Goal: Information Seeking & Learning: Learn about a topic

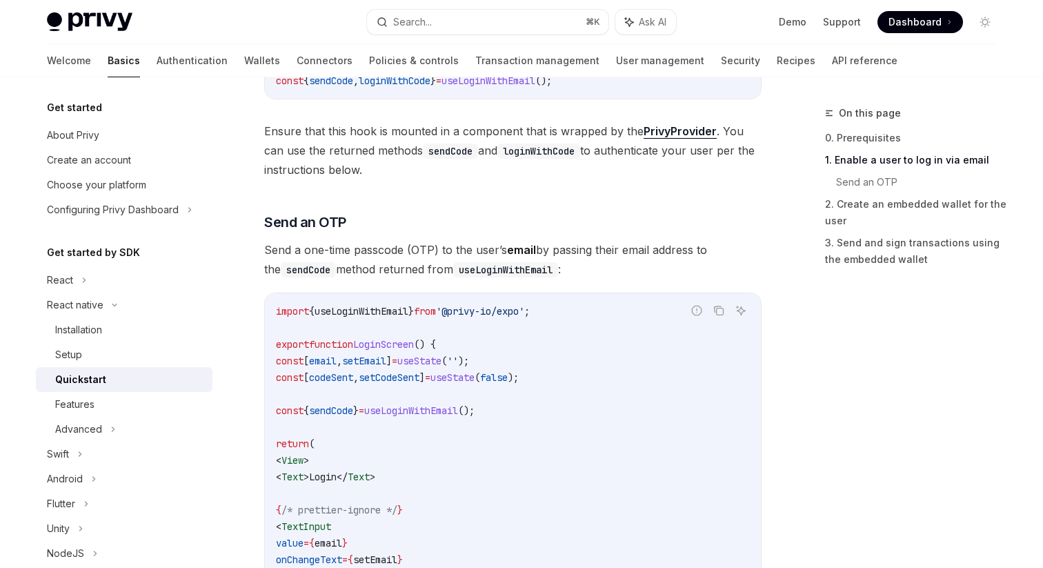
scroll to position [454, 0]
drag, startPoint x: 448, startPoint y: 171, endPoint x: 568, endPoint y: 383, distance: 243.4
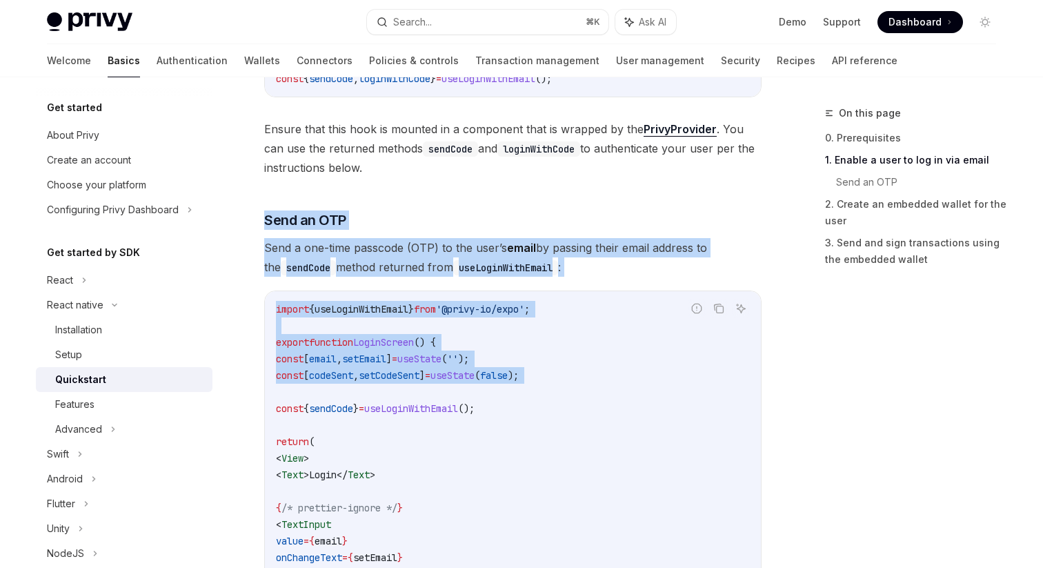
drag, startPoint x: 568, startPoint y: 383, endPoint x: 529, endPoint y: 178, distance: 208.4
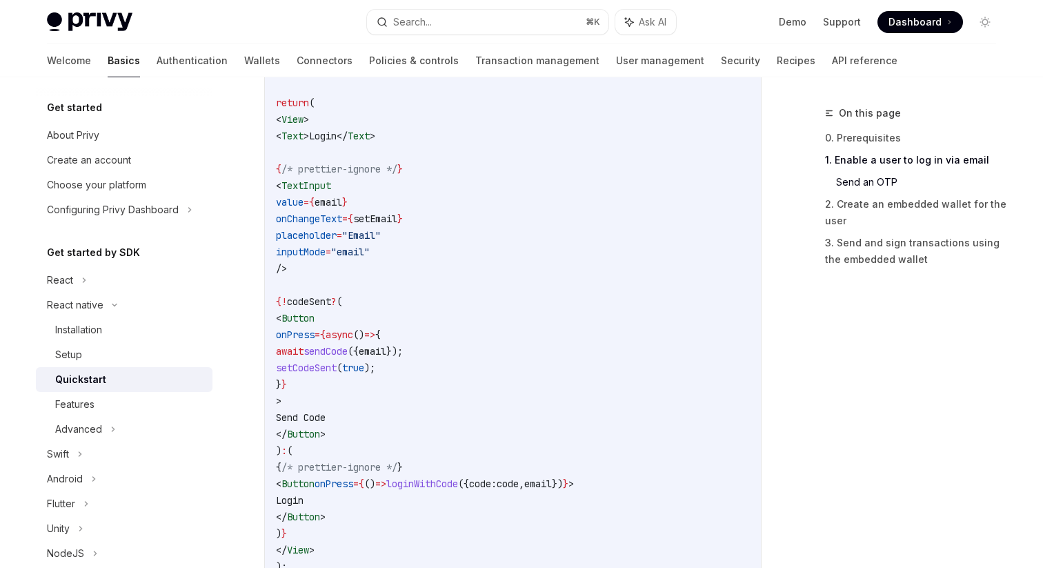
scroll to position [626, 0]
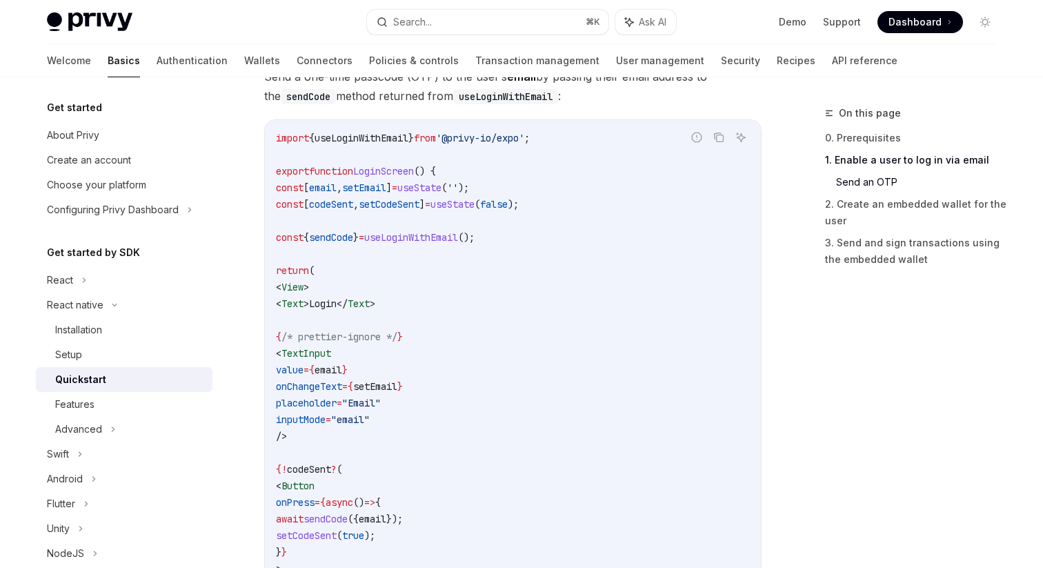
click at [107, 21] on img at bounding box center [90, 21] width 86 height 19
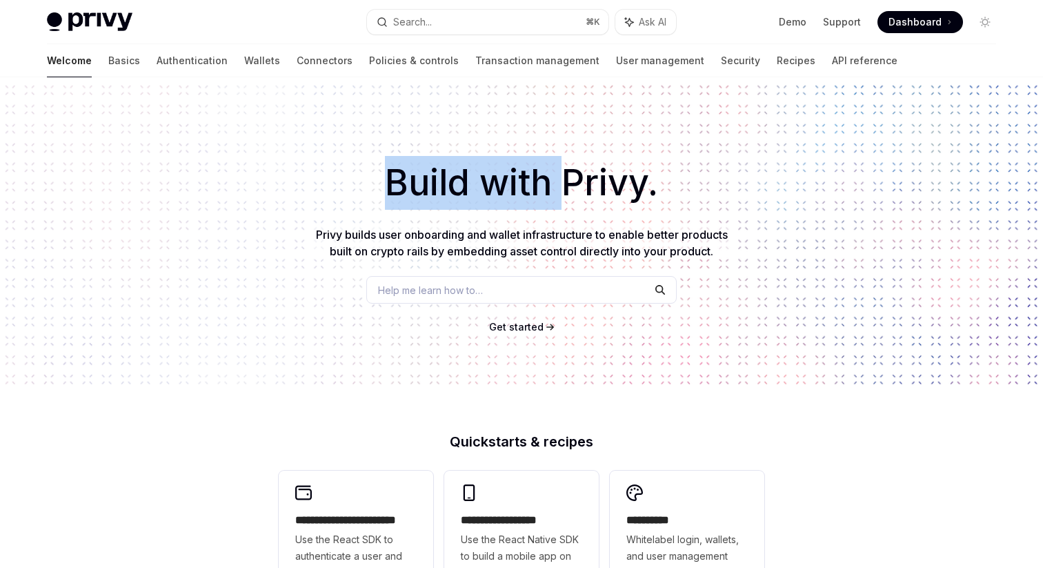
drag, startPoint x: 308, startPoint y: 176, endPoint x: 572, endPoint y: 204, distance: 265.6
click at [572, 204] on h1 "Build with Privy." at bounding box center [521, 183] width 999 height 54
drag, startPoint x: 572, startPoint y: 204, endPoint x: 432, endPoint y: 155, distance: 149.0
click at [432, 155] on div "Build with Privy. Privy builds user onboarding and wallet infrastructure to ena…" at bounding box center [521, 234] width 1043 height 314
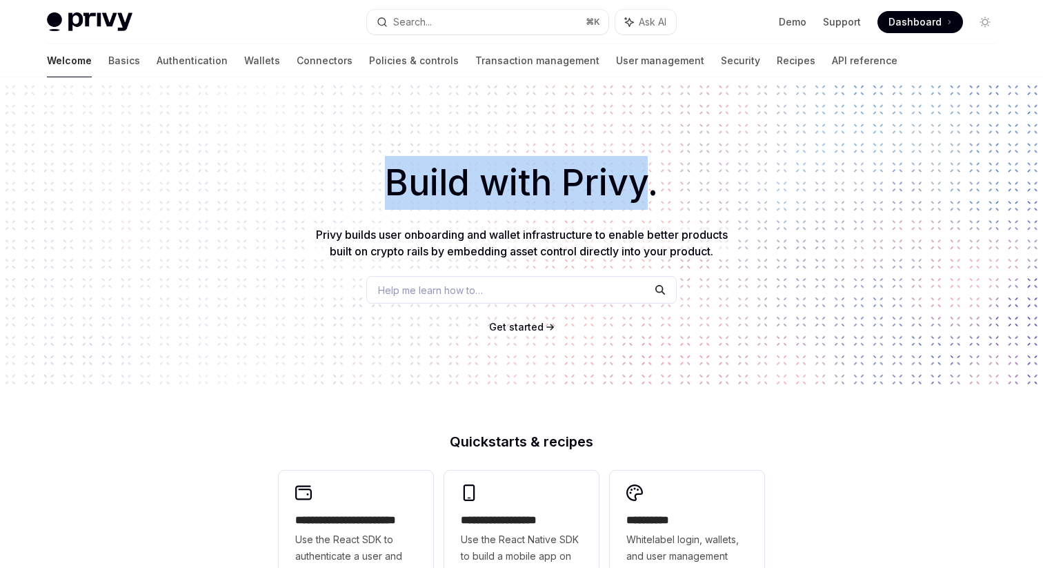
click at [432, 155] on div "Build with Privy. Privy builds user onboarding and wallet infrastructure to ena…" at bounding box center [521, 234] width 1043 height 314
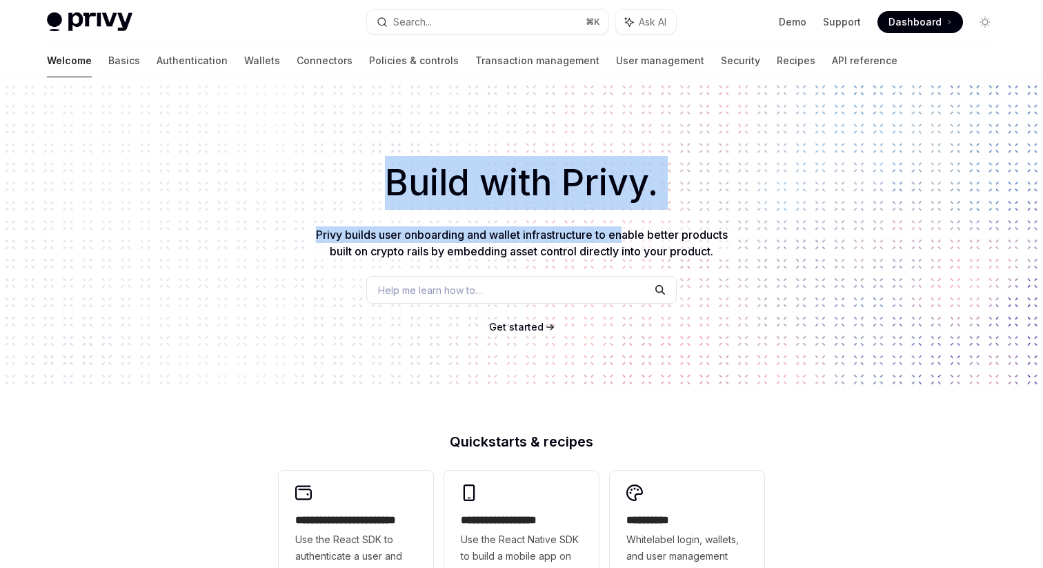
drag, startPoint x: 381, startPoint y: 157, endPoint x: 626, endPoint y: 228, distance: 254.9
click at [626, 228] on div "Build with Privy. Privy builds user onboarding and wallet infrastructure to ena…" at bounding box center [521, 234] width 1043 height 314
click at [626, 228] on span "Privy builds user onboarding and wallet infrastructure to enable better product…" at bounding box center [522, 243] width 412 height 30
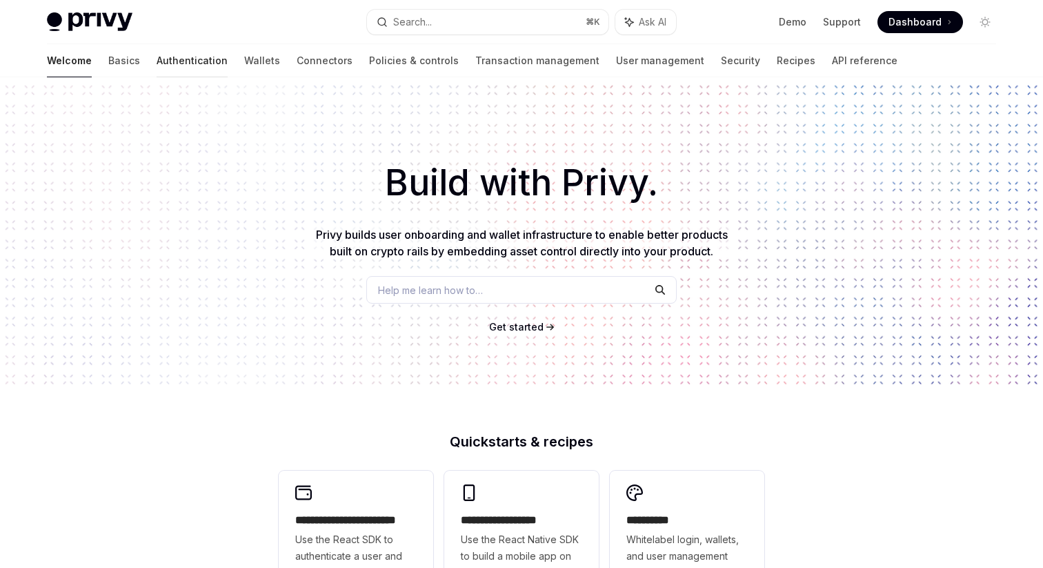
click at [157, 60] on link "Authentication" at bounding box center [192, 60] width 71 height 33
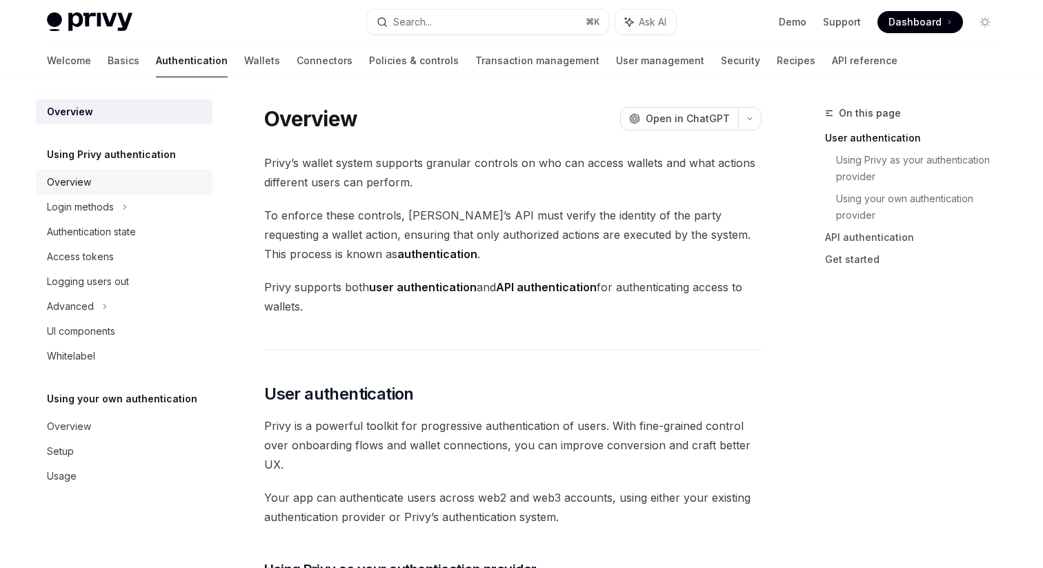
click at [101, 179] on div "Overview" at bounding box center [125, 182] width 157 height 17
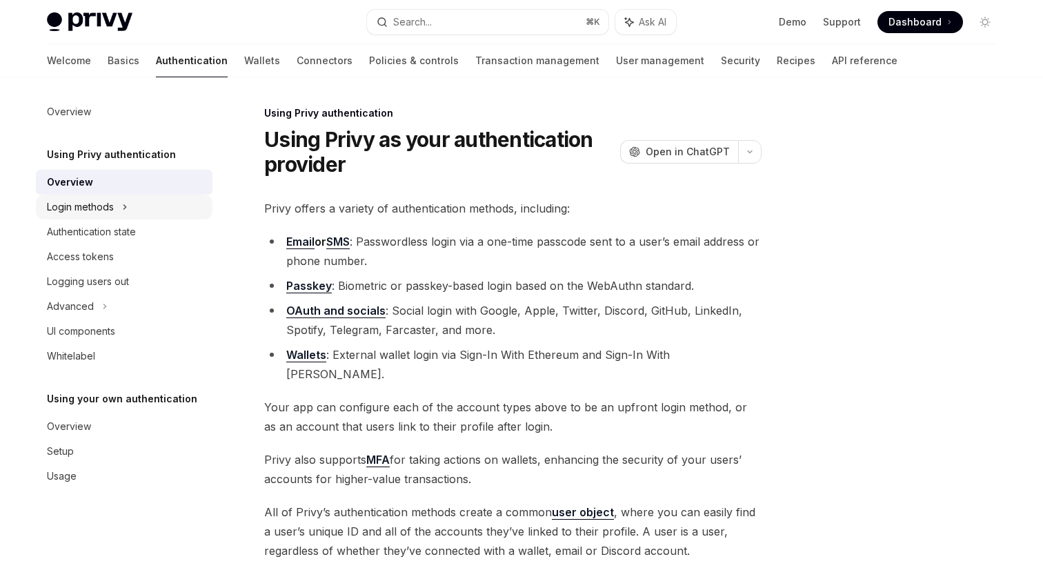
click at [92, 206] on div "Login methods" at bounding box center [80, 207] width 67 height 17
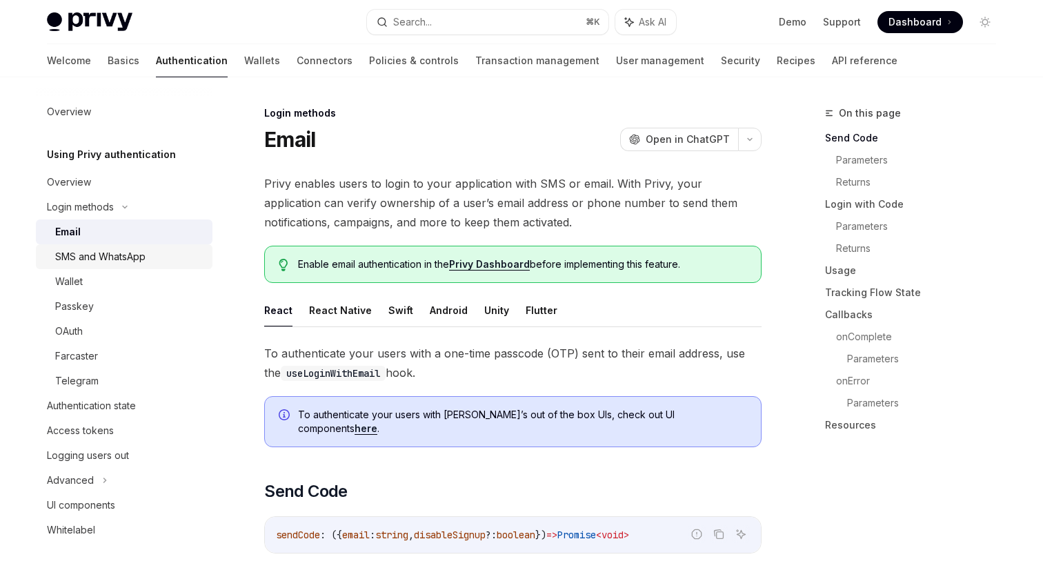
click at [100, 252] on div "SMS and WhatsApp" at bounding box center [100, 256] width 90 height 17
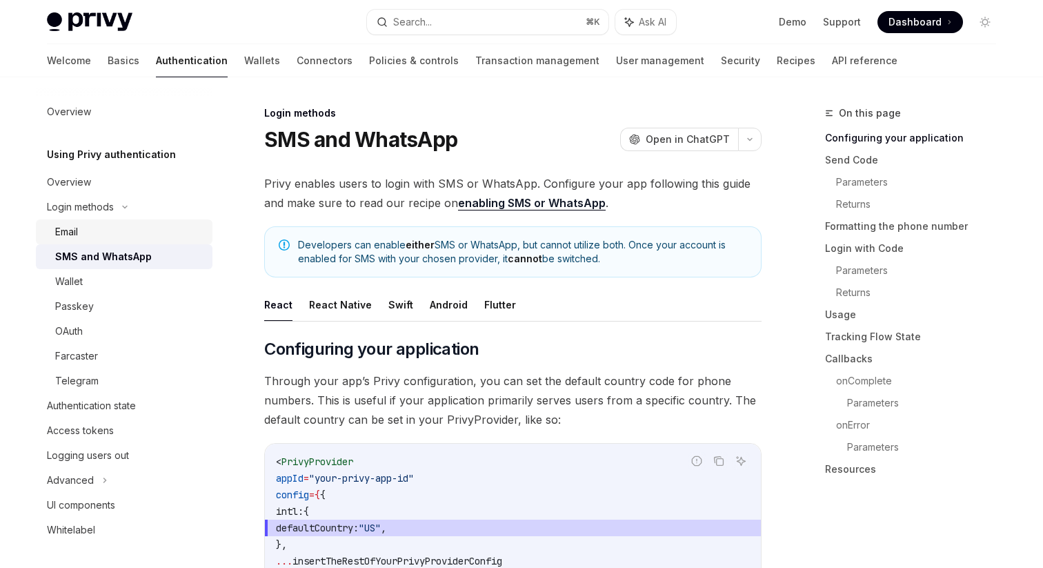
click at [94, 237] on div "Email" at bounding box center [129, 231] width 149 height 17
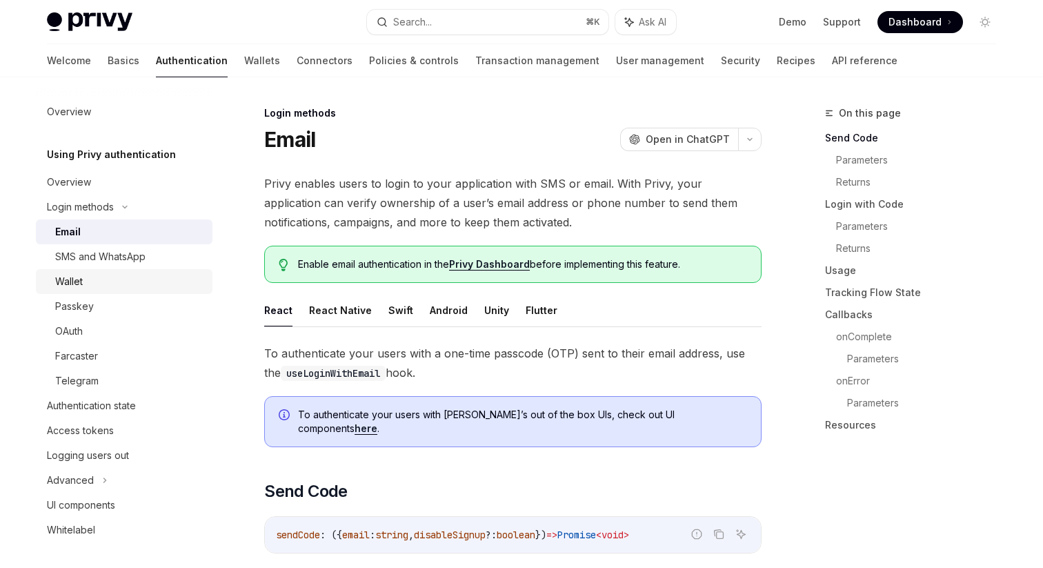
click at [88, 277] on div "Wallet" at bounding box center [129, 281] width 149 height 17
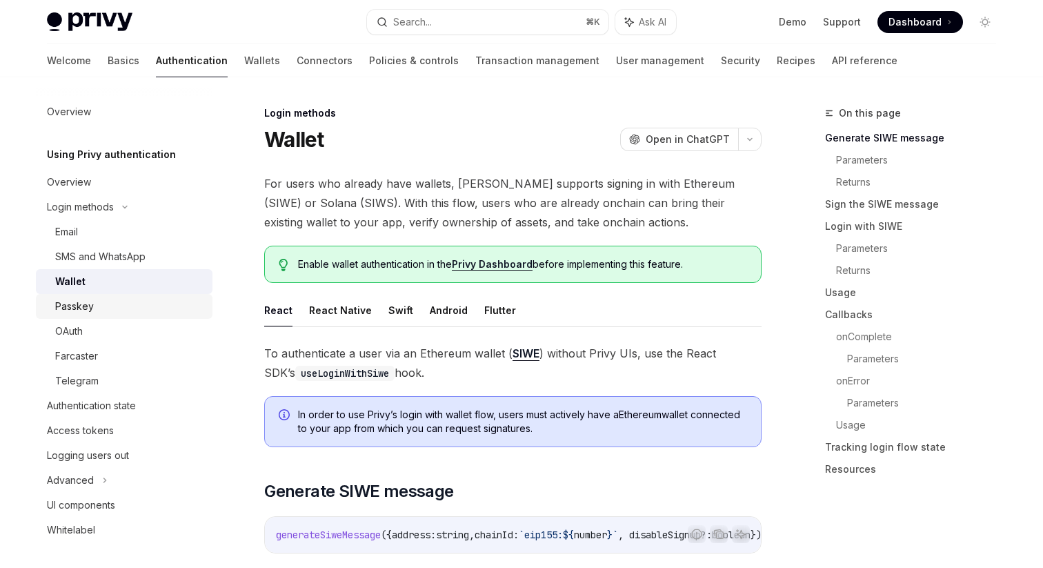
click at [90, 308] on div "Passkey" at bounding box center [74, 306] width 39 height 17
type textarea "*"
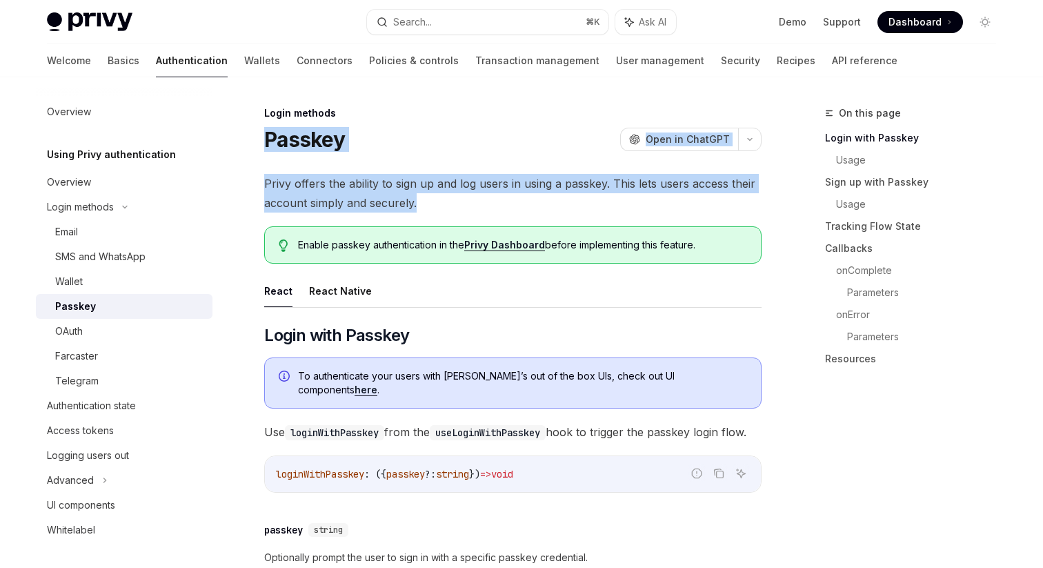
drag, startPoint x: 465, startPoint y: 107, endPoint x: 579, endPoint y: 210, distance: 154.3
click at [579, 210] on span "Privy offers the ability to sign up and log users in using a passkey. This lets…" at bounding box center [512, 193] width 497 height 39
drag, startPoint x: 579, startPoint y: 210, endPoint x: 503, endPoint y: 151, distance: 96.8
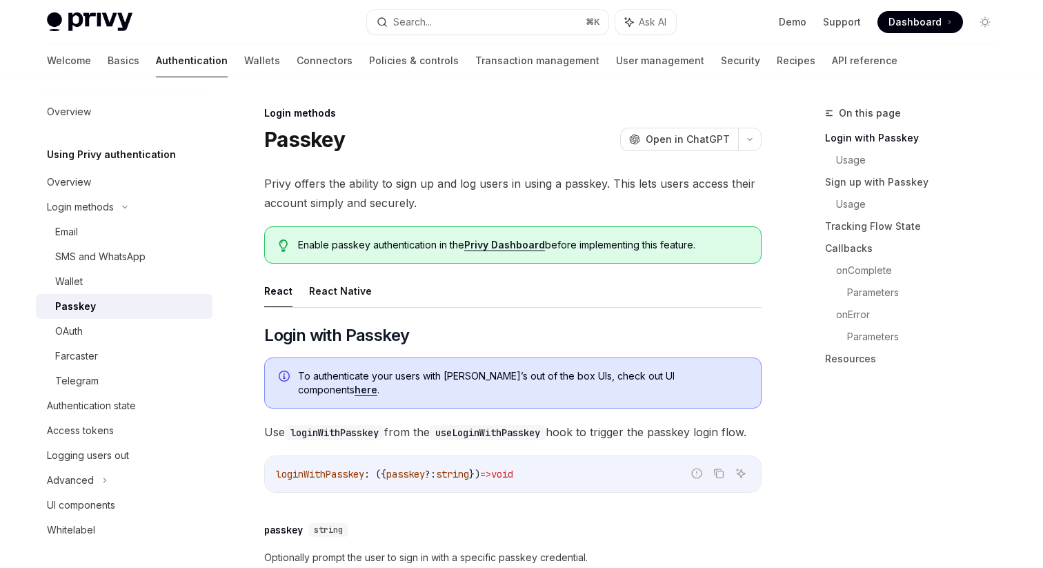
click at [503, 151] on div "Passkey OpenAI Open in ChatGPT" at bounding box center [512, 139] width 497 height 25
